Goal: Information Seeking & Learning: Learn about a topic

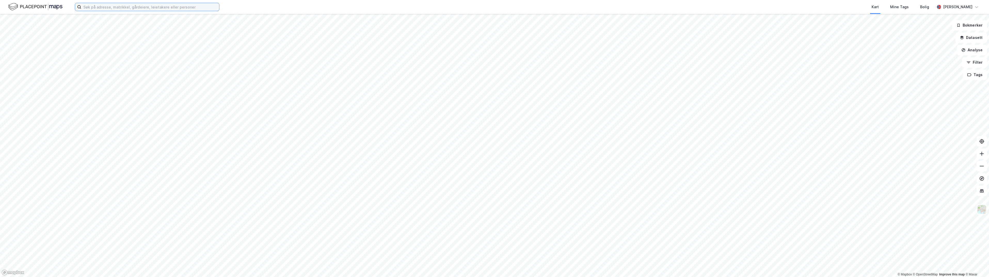
click at [194, 8] on input at bounding box center [150, 7] width 138 height 8
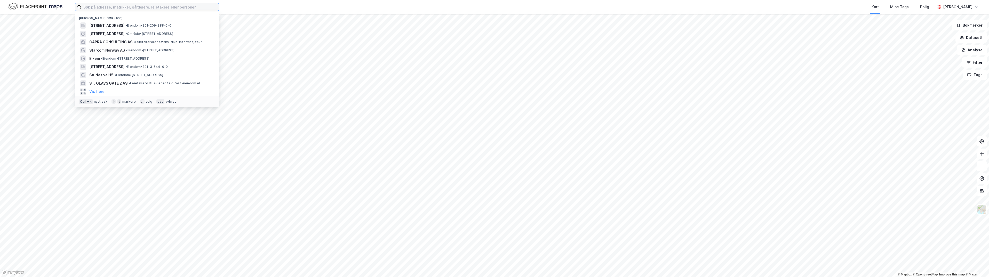
click at [156, 7] on input at bounding box center [150, 7] width 138 height 8
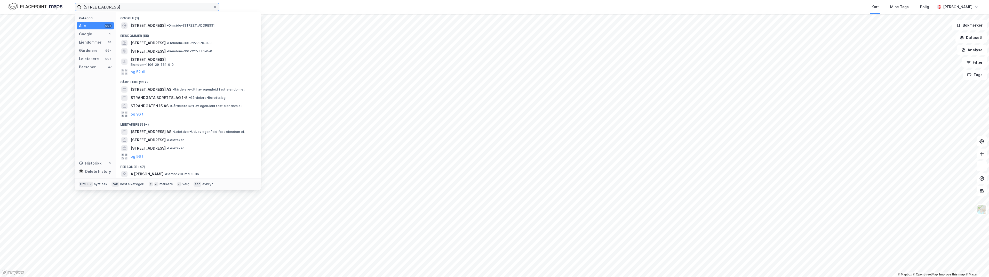
click at [154, 5] on input "[STREET_ADDRESS]" at bounding box center [147, 7] width 132 height 8
type input "strandgata 15 hamar"
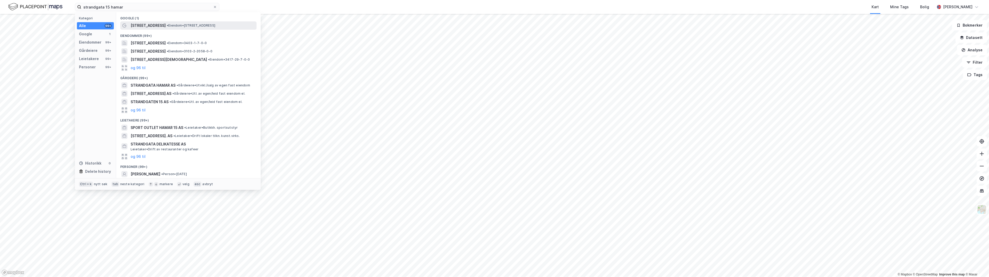
click at [182, 28] on div "[STREET_ADDRESS] • Eiendom • [STREET_ADDRESS]" at bounding box center [193, 25] width 125 height 6
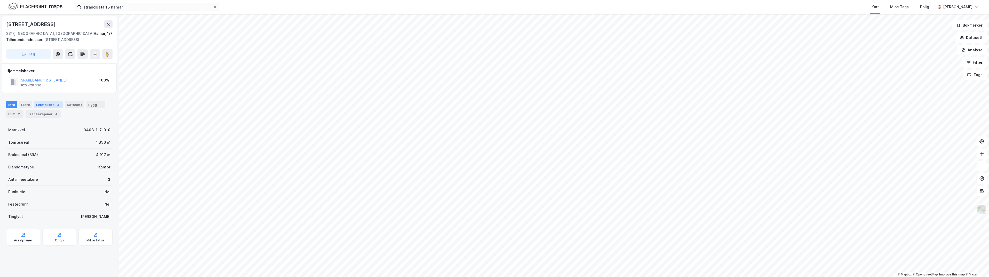
click at [47, 104] on div "Leietakere 3" at bounding box center [48, 104] width 29 height 7
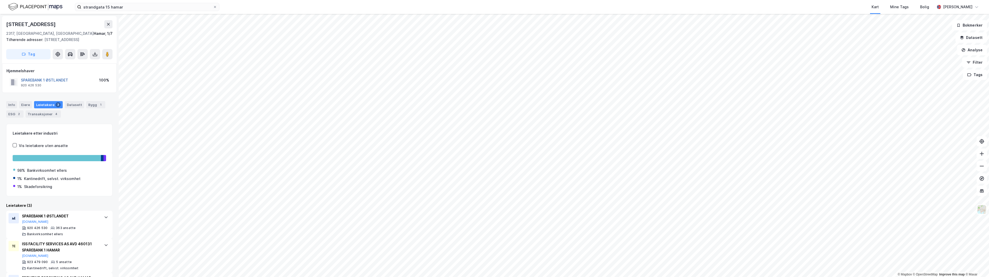
click at [0, 0] on button "SPAREBANK 1 ØSTLANDET" at bounding box center [0, 0] width 0 height 0
